Goal: Task Accomplishment & Management: Manage account settings

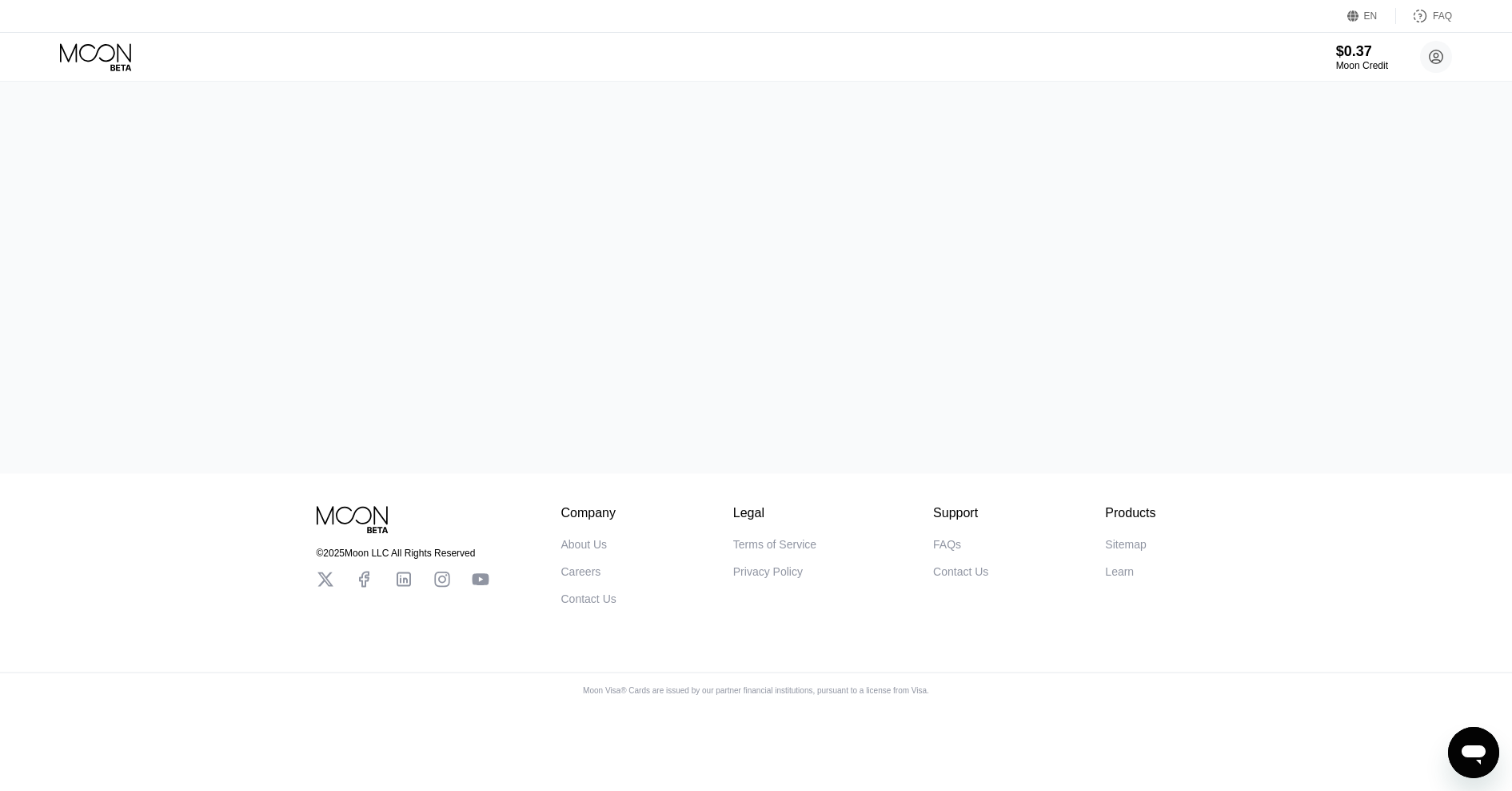
drag, startPoint x: 0, startPoint y: 586, endPoint x: 856, endPoint y: 363, distance: 884.6
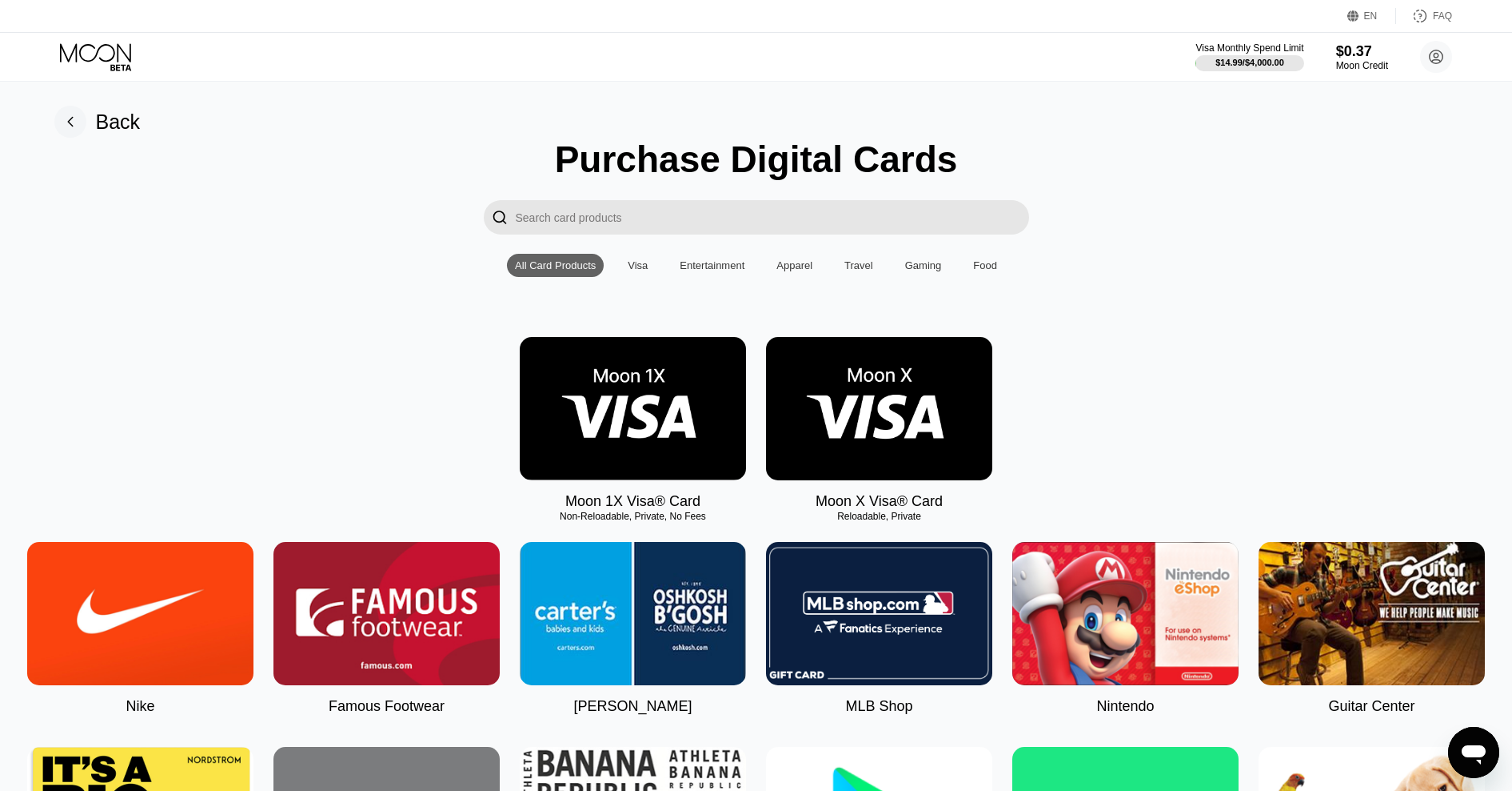
click at [910, 71] on div "Visa Monthly Spend Limit $14.99 / $4,000.00 $0.37 Moon Credit damyan@tutamail.c…" at bounding box center [756, 56] width 1512 height 48
drag, startPoint x: 1462, startPoint y: 219, endPoint x: 1099, endPoint y: 213, distance: 363.0
click at [1099, 213] on div "" at bounding box center [757, 217] width 1476 height 35
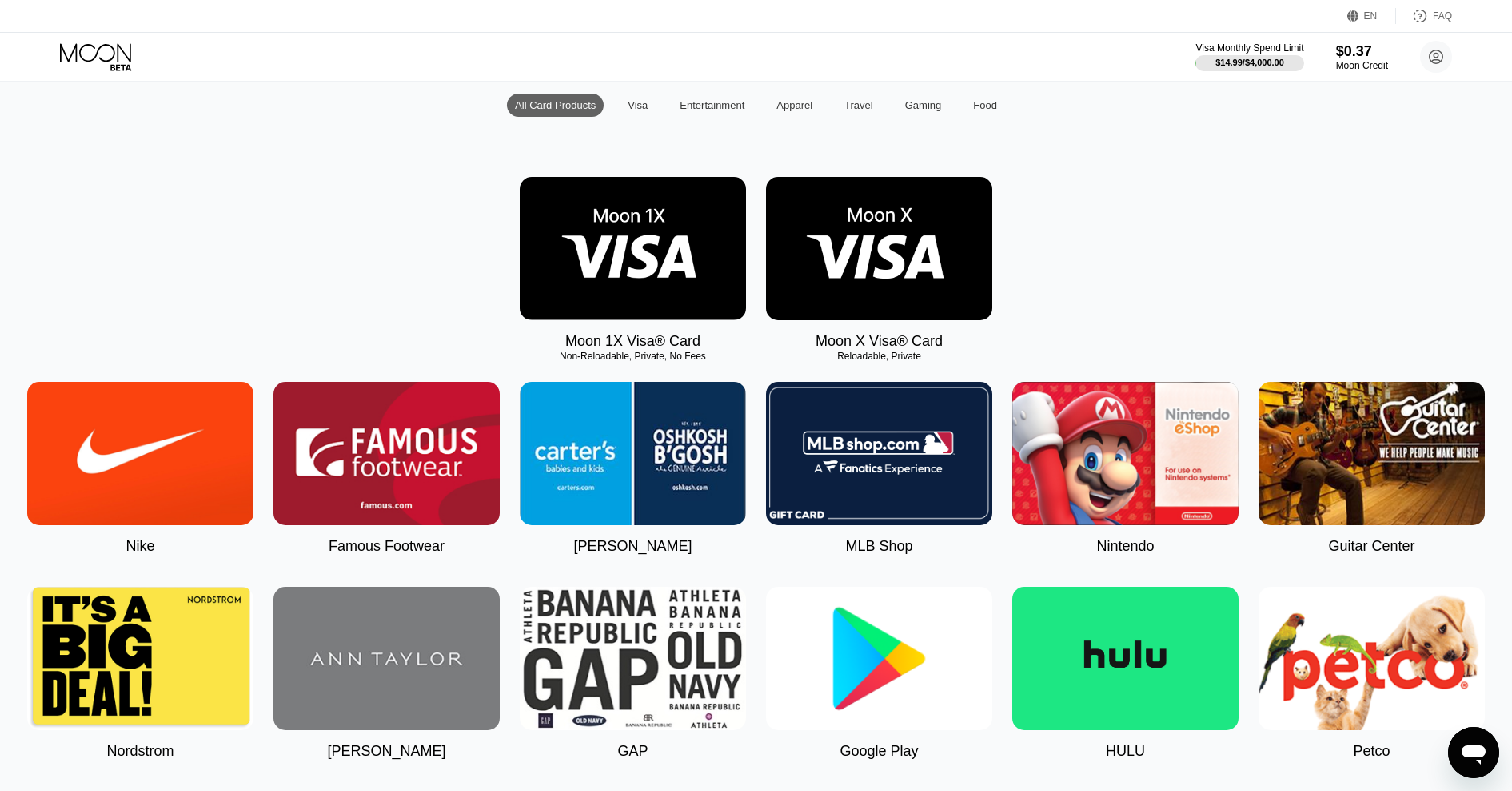
scroll to position [240, 0]
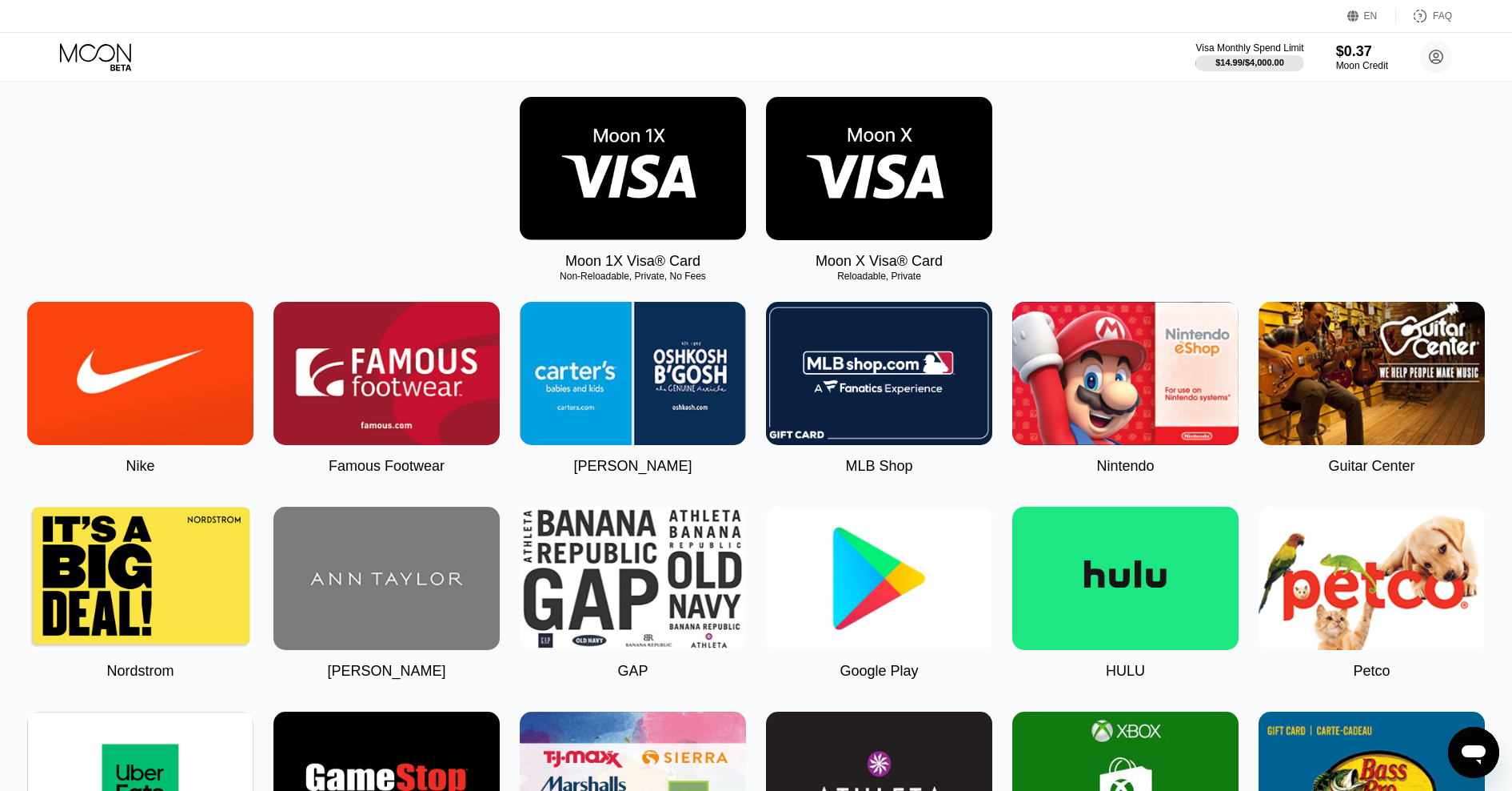
drag, startPoint x: 395, startPoint y: 164, endPoint x: 386, endPoint y: 127, distance: 38.1
click at [338, 143] on div "Moon 1X Visa® Card Non-Reloadable, Private, No Fees Moon X Visa® Card Reloadabl…" at bounding box center [757, 183] width 1476 height 173
click at [1353, 47] on div "$0.37" at bounding box center [1362, 50] width 53 height 17
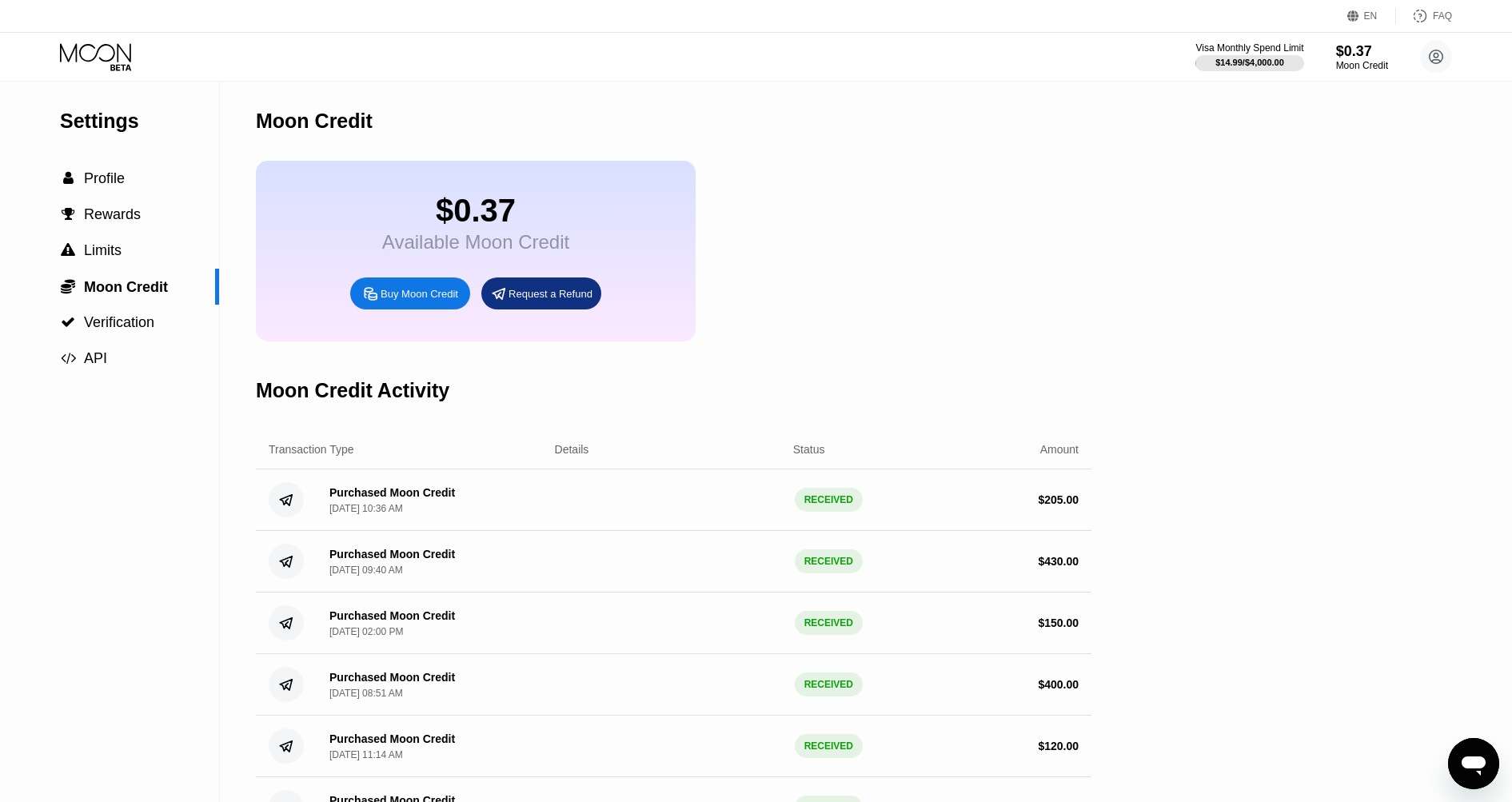
click at [1253, 70] on div at bounding box center [1248, 63] width 108 height 16
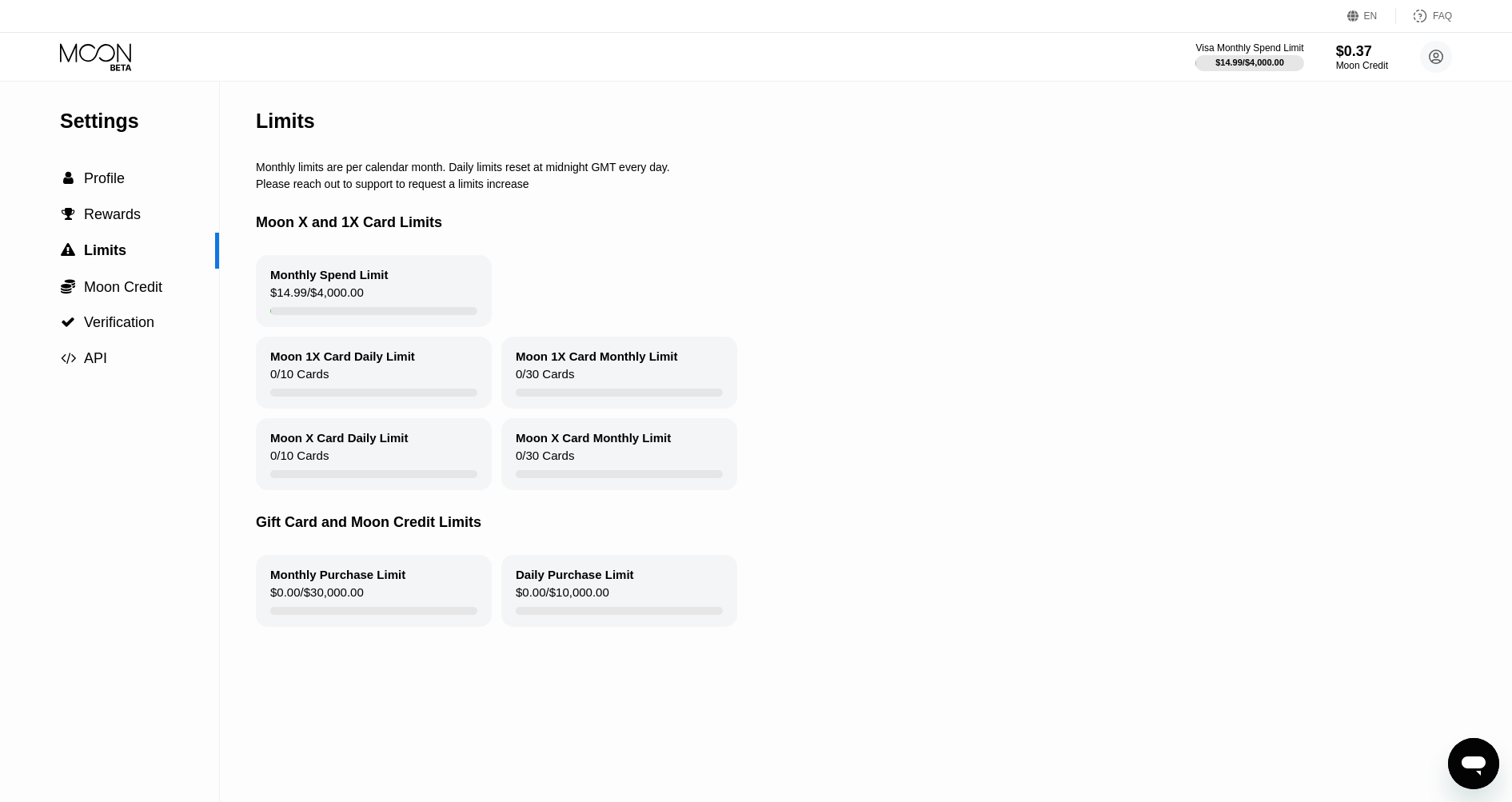
click at [107, 48] on icon at bounding box center [97, 57] width 74 height 28
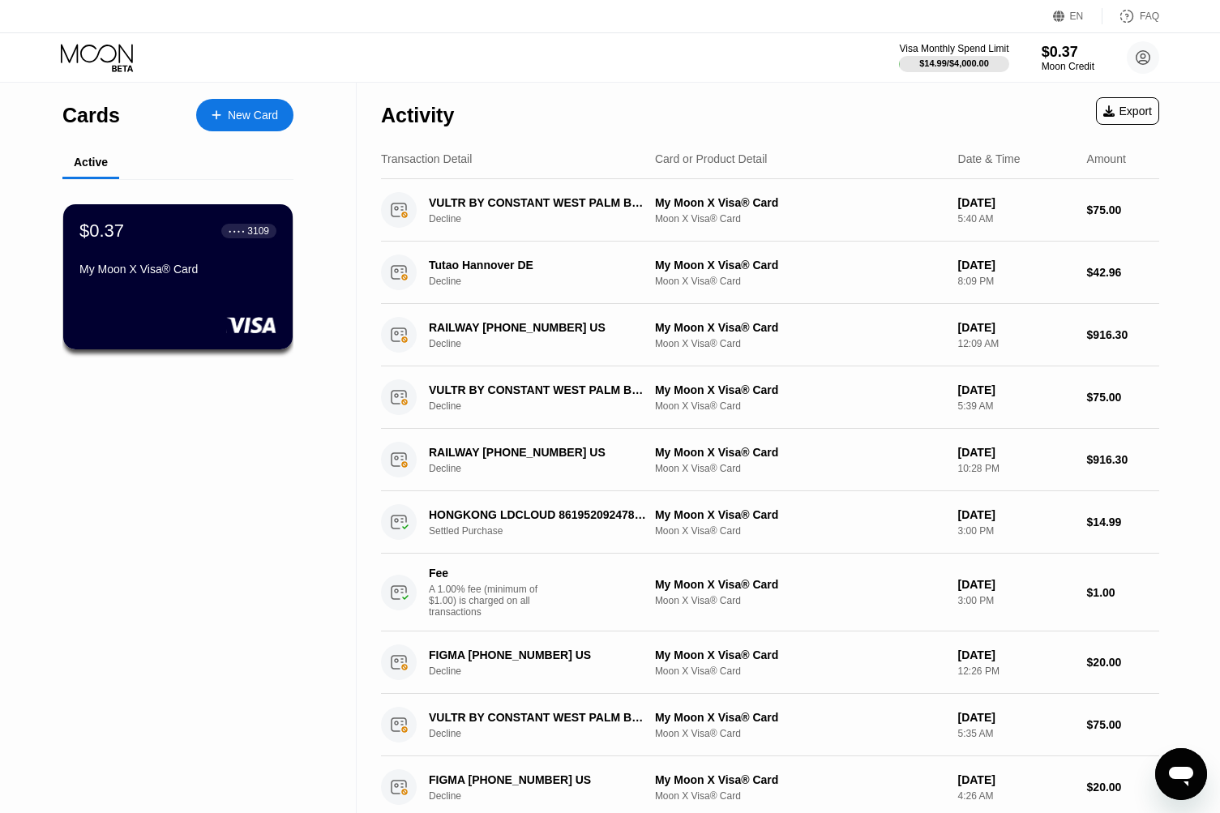
click at [181, 764] on div "Cards New Card Active $0.37 ● ● ● ● 3109 My Moon X Visa® Card" at bounding box center [178, 588] width 357 height 1011
